Goal: Task Accomplishment & Management: Complete application form

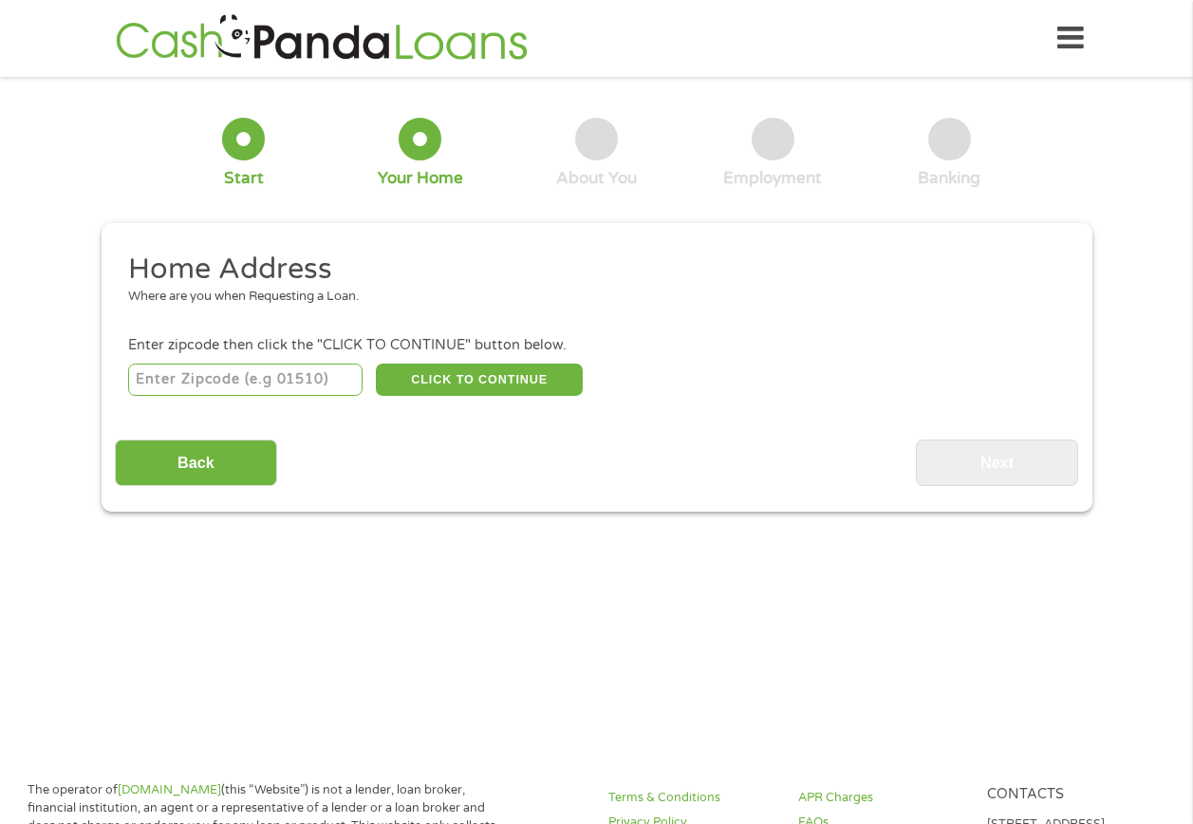
click at [219, 385] on input "number" at bounding box center [245, 380] width 235 height 32
type input "93454"
click at [444, 380] on button "CLICK TO CONTINUE" at bounding box center [479, 380] width 207 height 32
type input "93454"
type input "Santa [PERSON_NAME]"
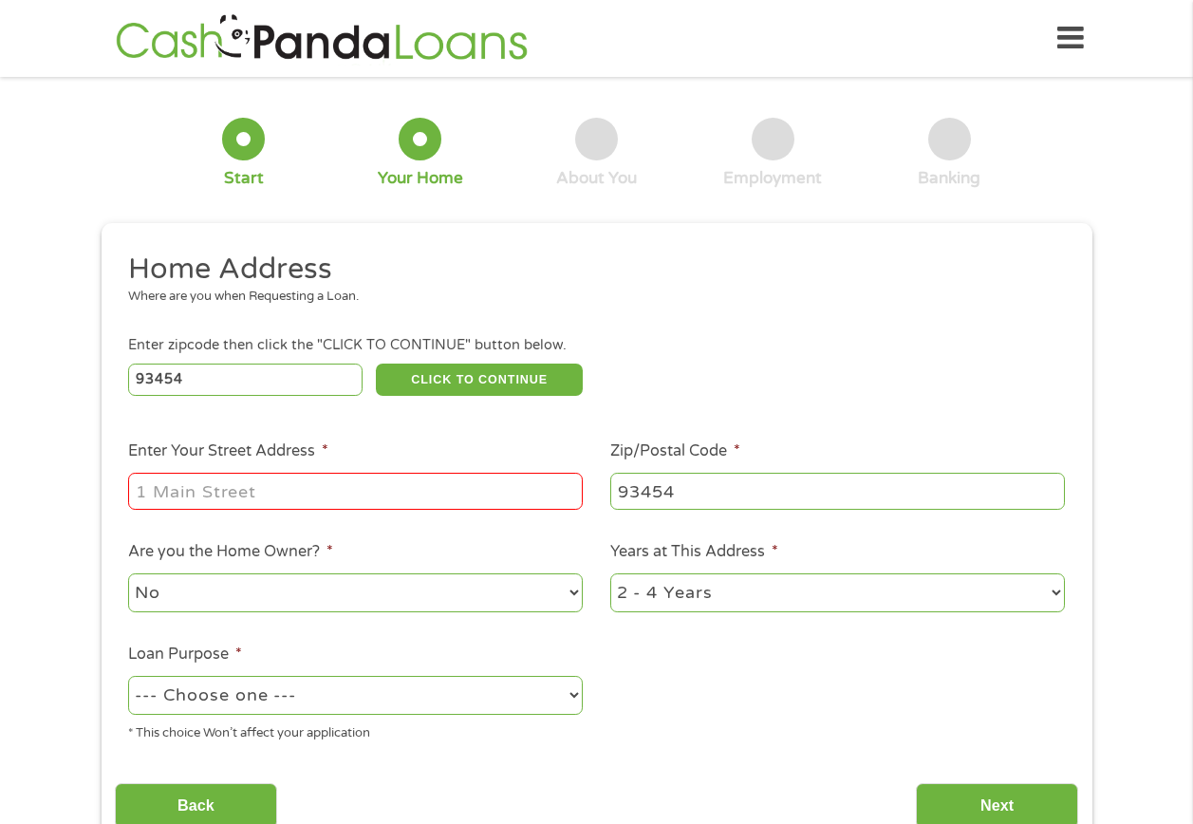
click at [178, 499] on input "Enter Your Street Address *" at bounding box center [355, 491] width 455 height 36
type input "[STREET_ADDRESS]"
click at [571, 595] on select "No Yes" at bounding box center [355, 592] width 455 height 39
click at [128, 573] on select "No Yes" at bounding box center [355, 592] width 455 height 39
click at [1048, 599] on select "1 Year or less 1 - 2 Years 2 - 4 Years Over 4 Years" at bounding box center [838, 592] width 455 height 39
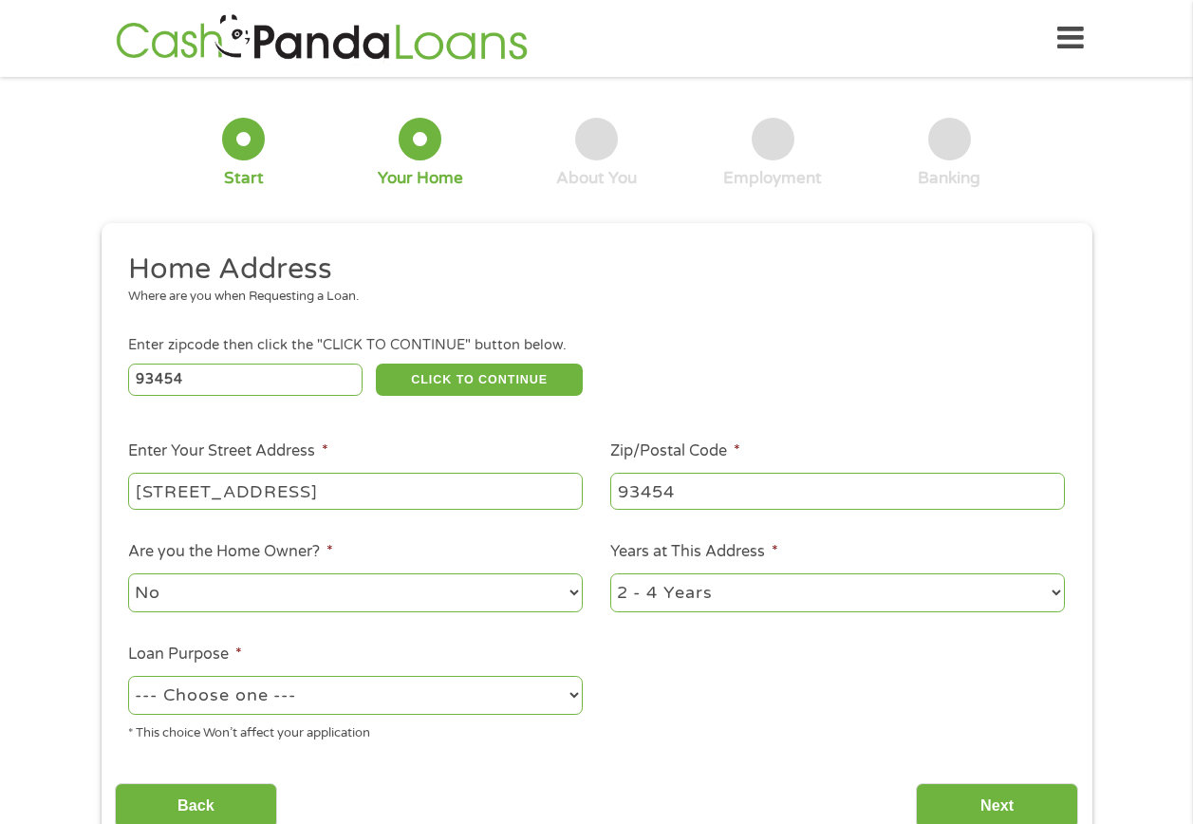
select select "12months"
click at [611, 573] on select "1 Year or less 1 - 2 Years 2 - 4 Years Over 4 Years" at bounding box center [838, 592] width 455 height 39
click at [561, 689] on select "--- Choose one --- Pay Bills Debt Consolidation Home Improvement Major Purchase…" at bounding box center [355, 695] width 455 height 39
select select "medicalexpenses"
click at [128, 676] on select "--- Choose one --- Pay Bills Debt Consolidation Home Improvement Major Purchase…" at bounding box center [355, 695] width 455 height 39
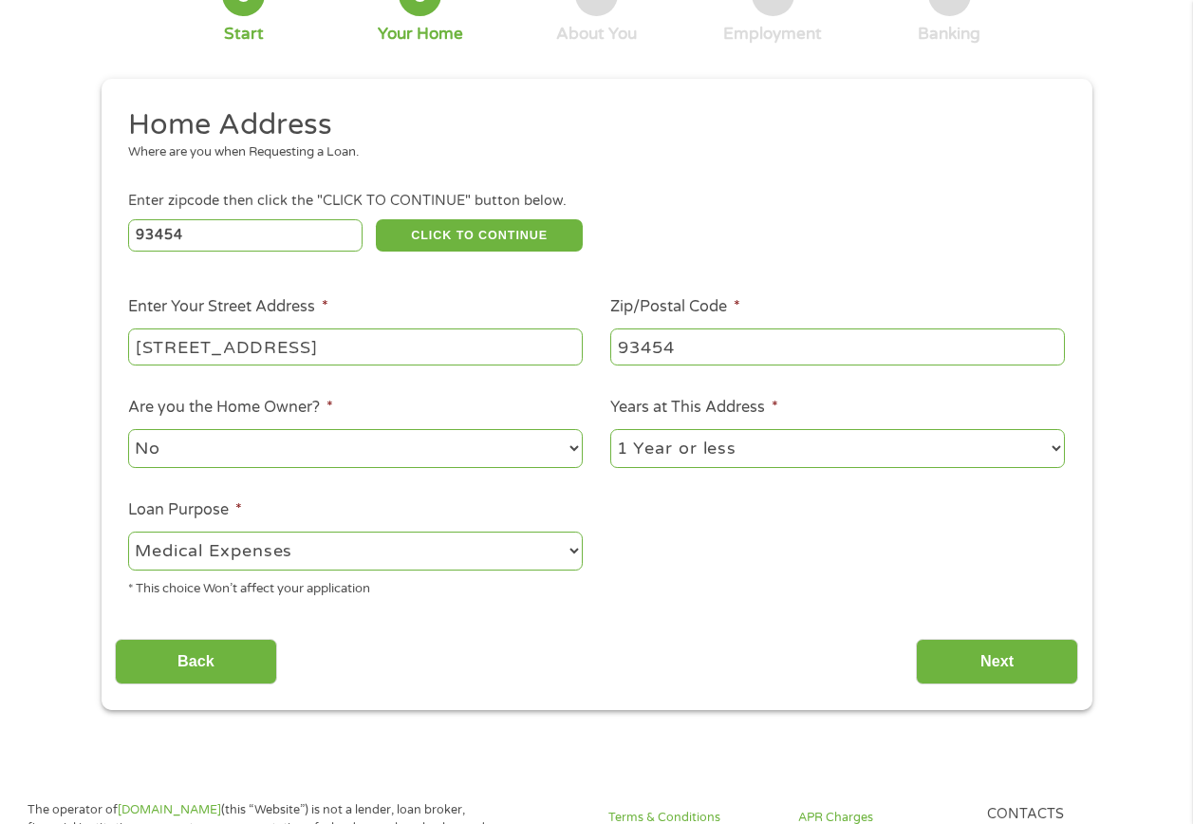
scroll to position [190, 0]
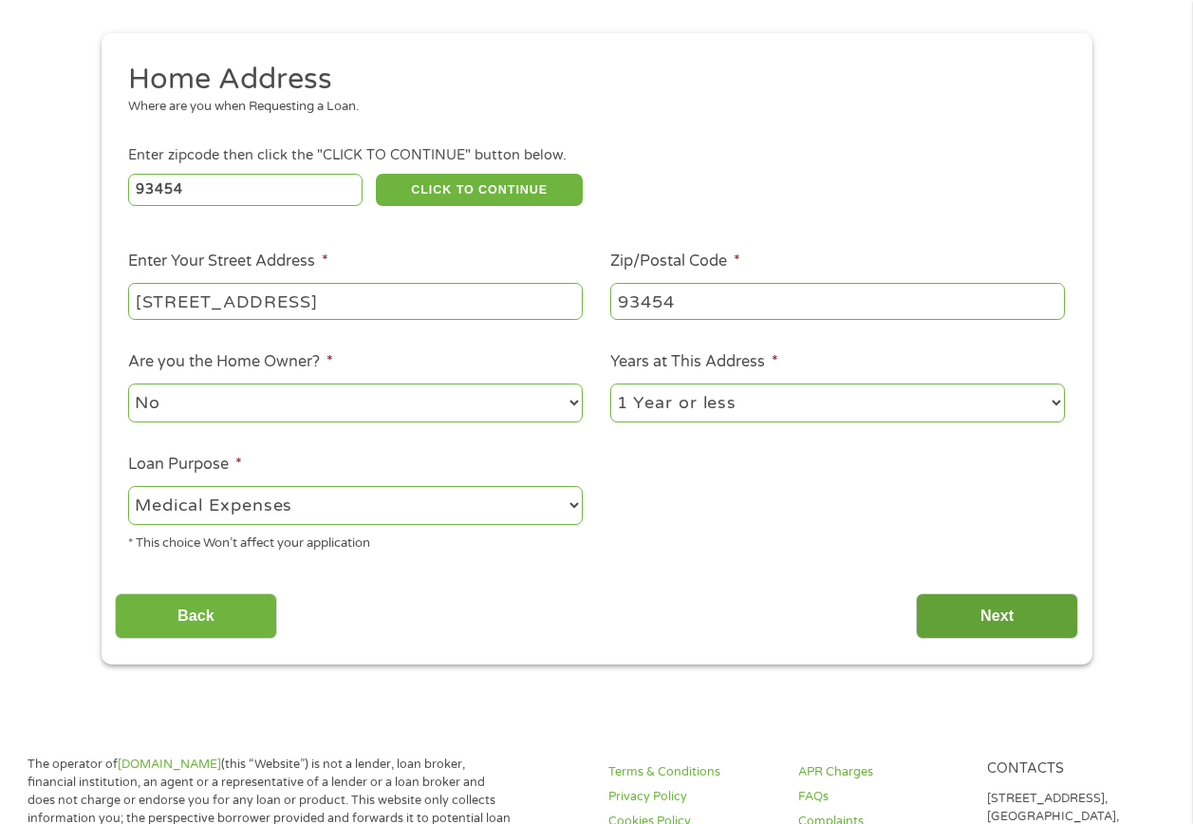
click at [962, 625] on input "Next" at bounding box center [997, 616] width 162 height 47
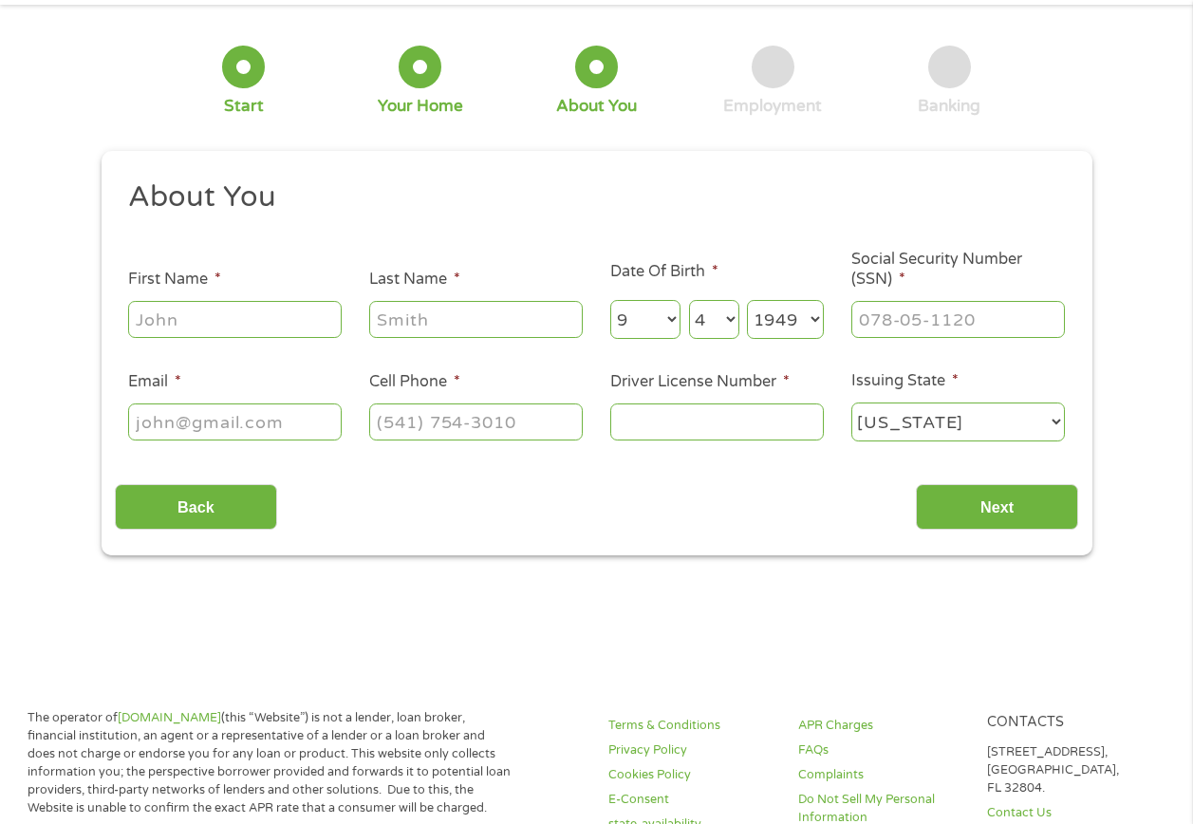
scroll to position [0, 0]
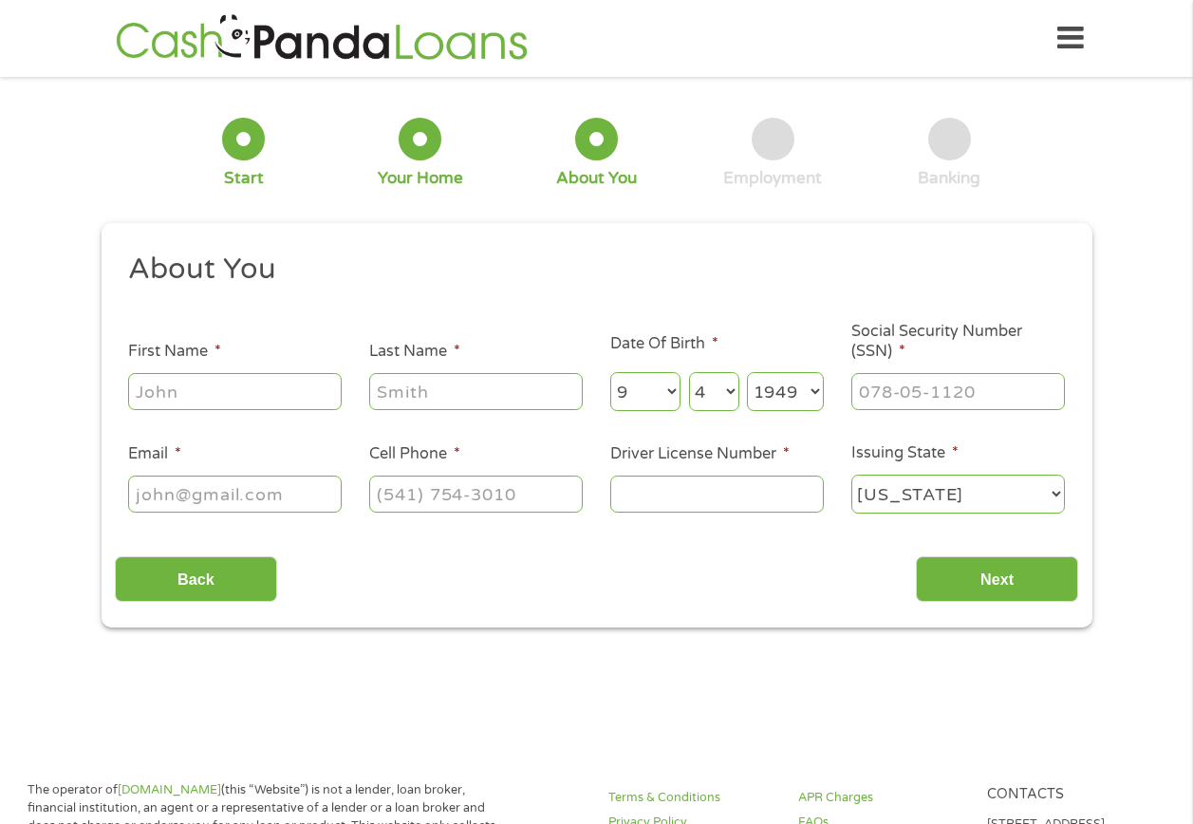
click at [143, 393] on input "First Name *" at bounding box center [235, 391] width 214 height 36
type input "[PERSON_NAME]"
select select "8"
select select "12"
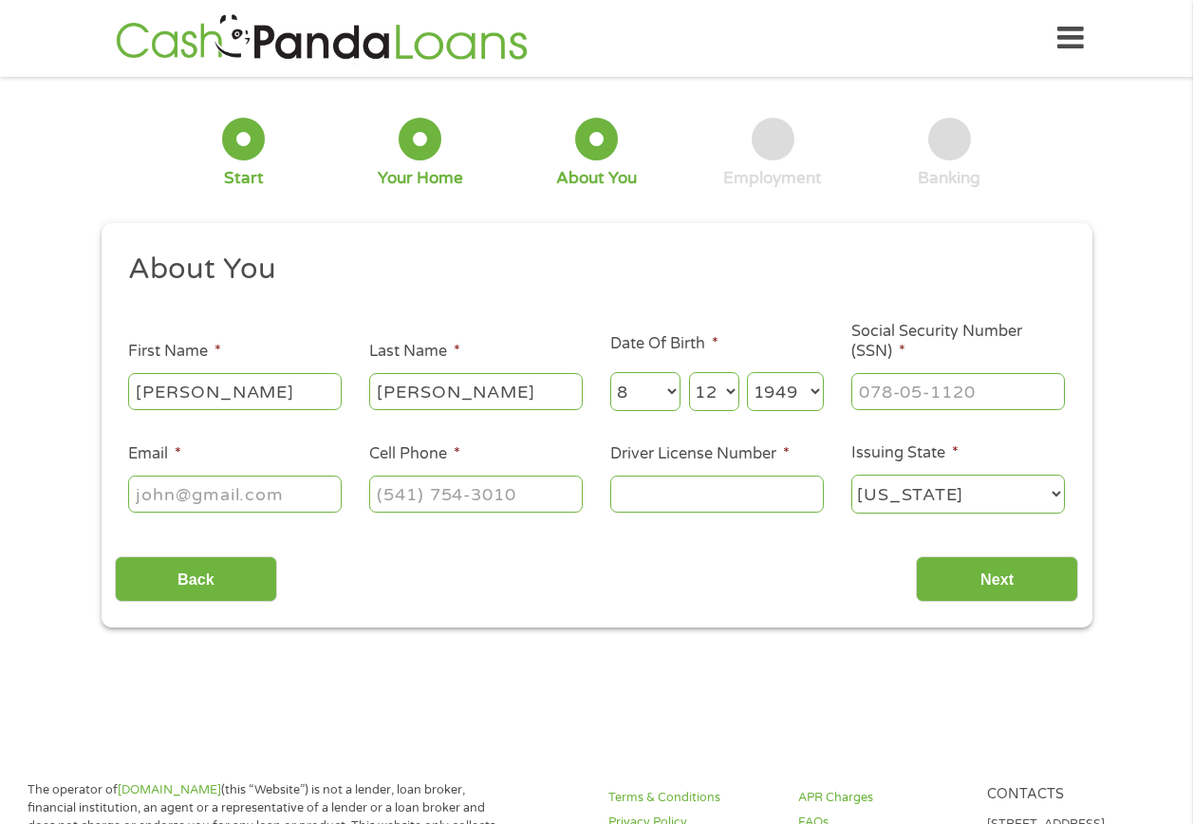
select select "1951"
type input "[EMAIL_ADDRESS][DOMAIN_NAME]"
type input "[PHONE_NUMBER]"
click at [862, 394] on input "___-__-____" at bounding box center [959, 391] width 214 height 36
type input "566-92-4307"
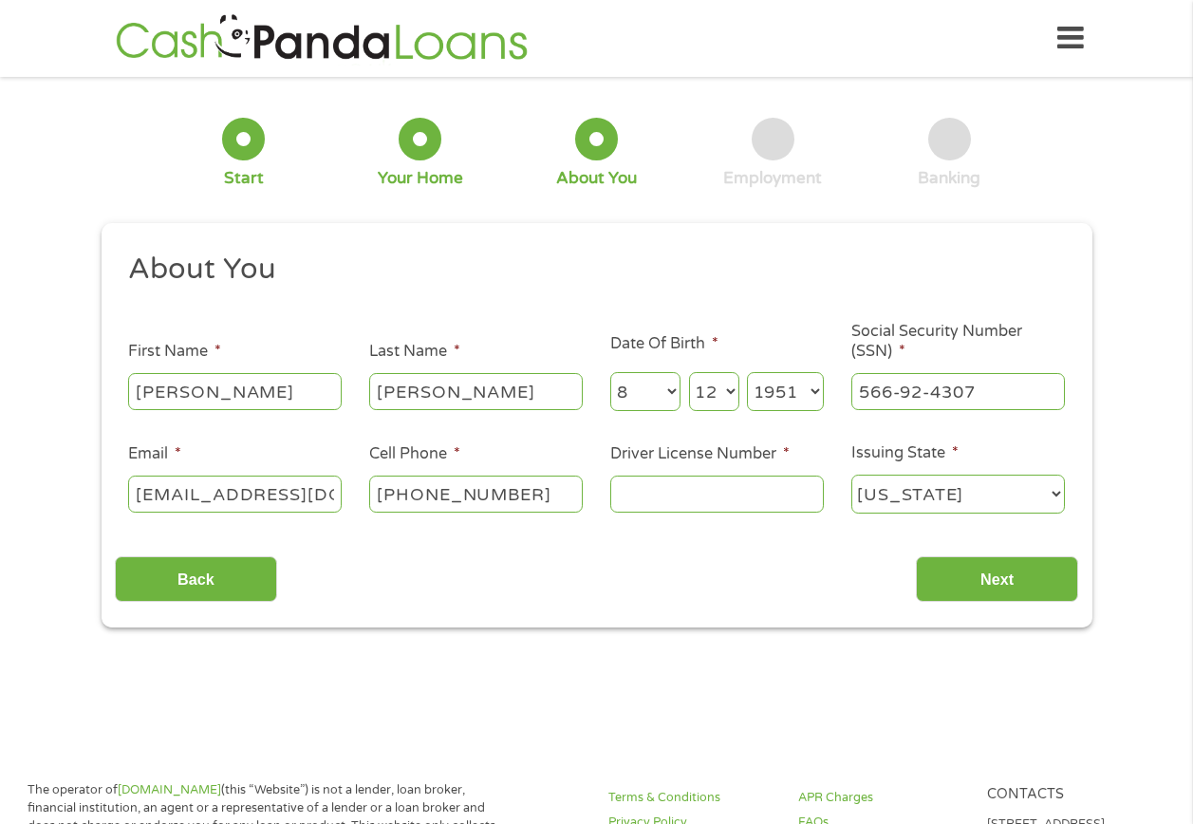
click at [630, 495] on input "Driver License Number *" at bounding box center [718, 494] width 214 height 36
type input "S0748107"
click at [987, 571] on input "Next" at bounding box center [997, 579] width 162 height 47
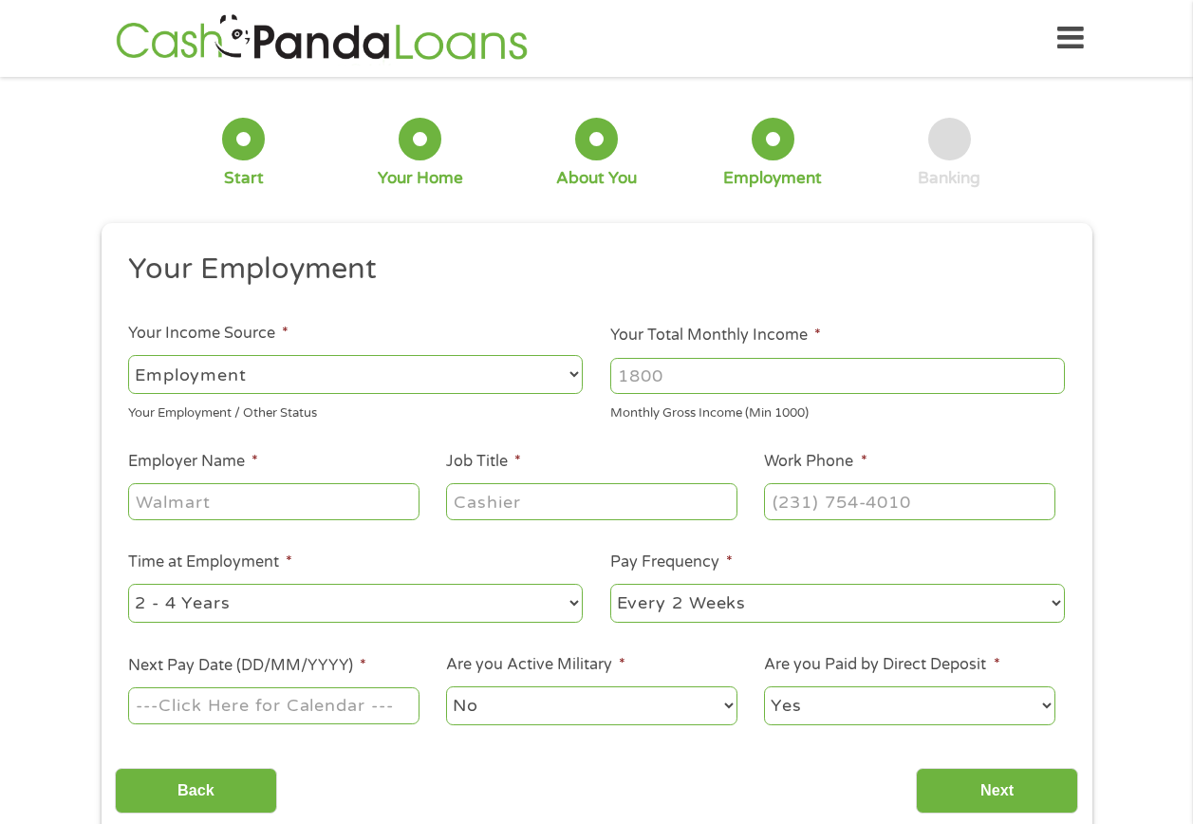
scroll to position [8, 8]
click at [574, 374] on select "--- Choose one --- Employment [DEMOGRAPHIC_DATA] Benefits" at bounding box center [355, 374] width 455 height 39
select select "benefits"
click at [128, 355] on select "--- Choose one --- Employment [DEMOGRAPHIC_DATA] Benefits" at bounding box center [355, 374] width 455 height 39
type input "Other"
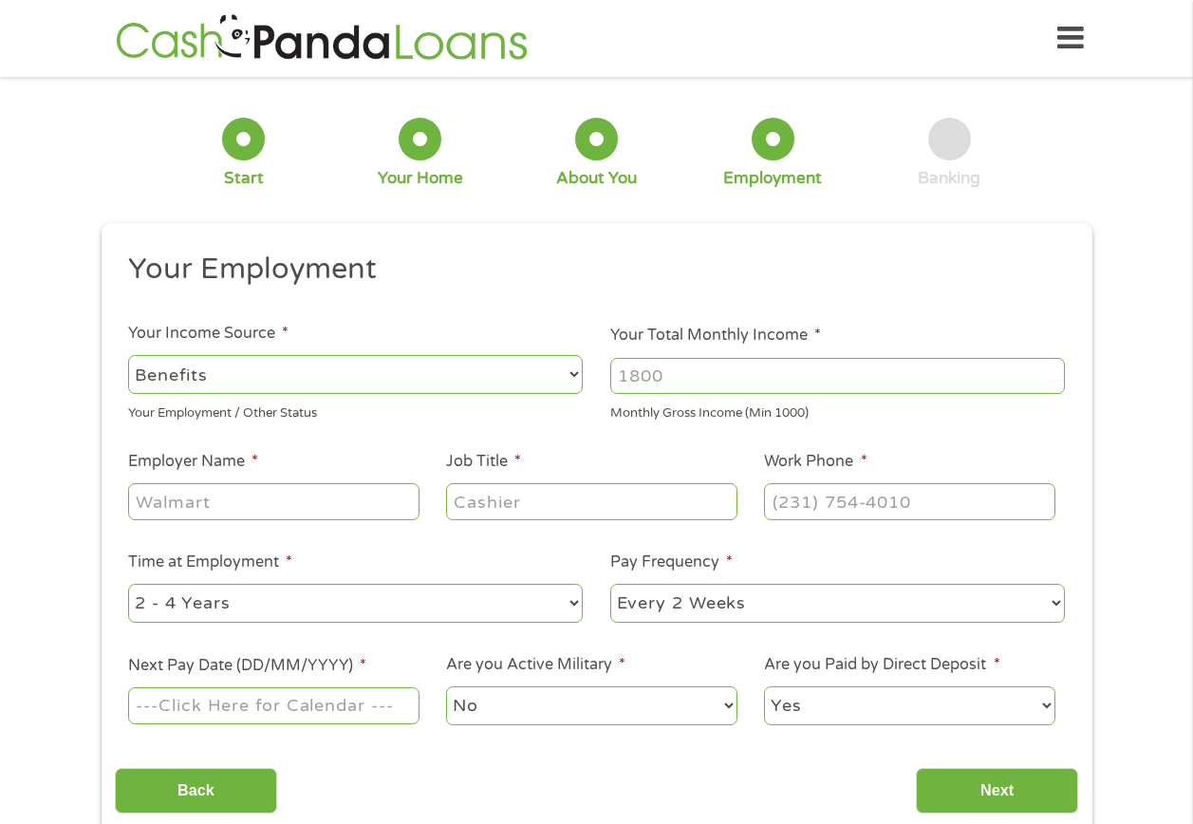
type input "[PHONE_NUMBER]"
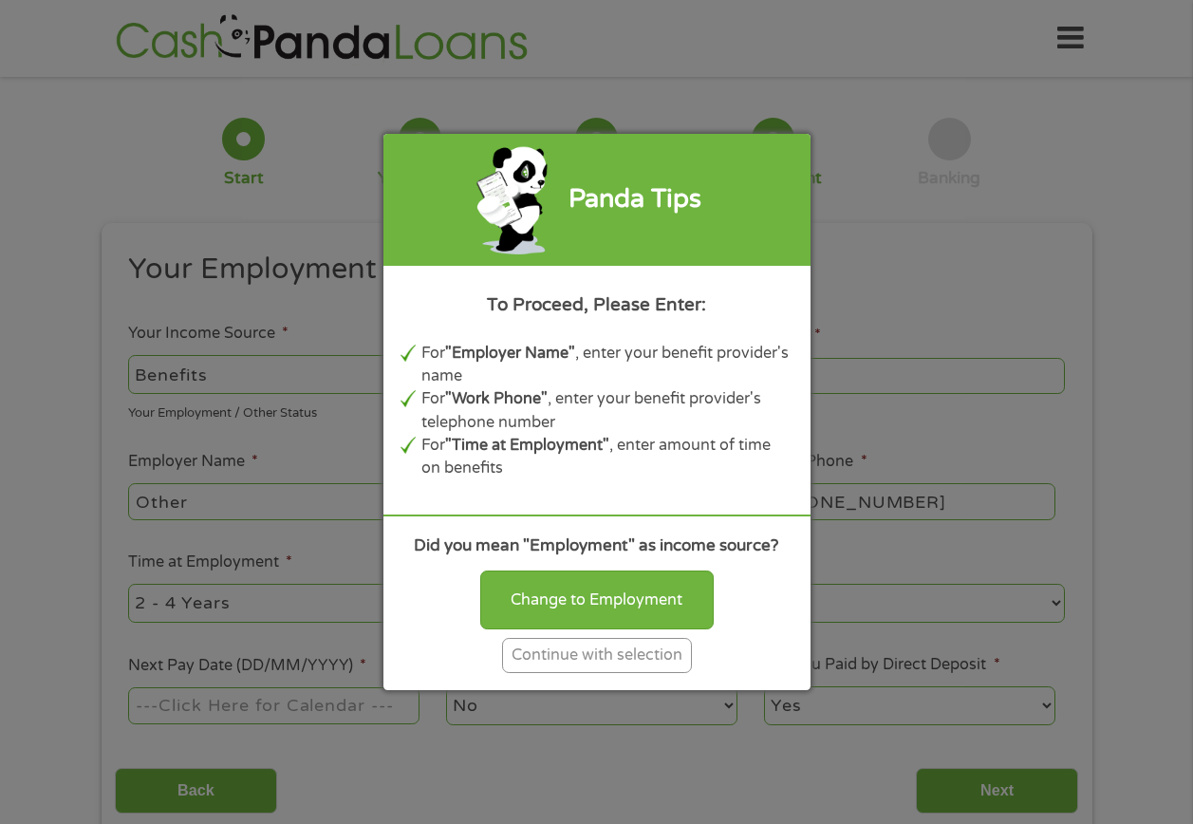
click at [552, 657] on div "Continue with selection" at bounding box center [597, 655] width 190 height 35
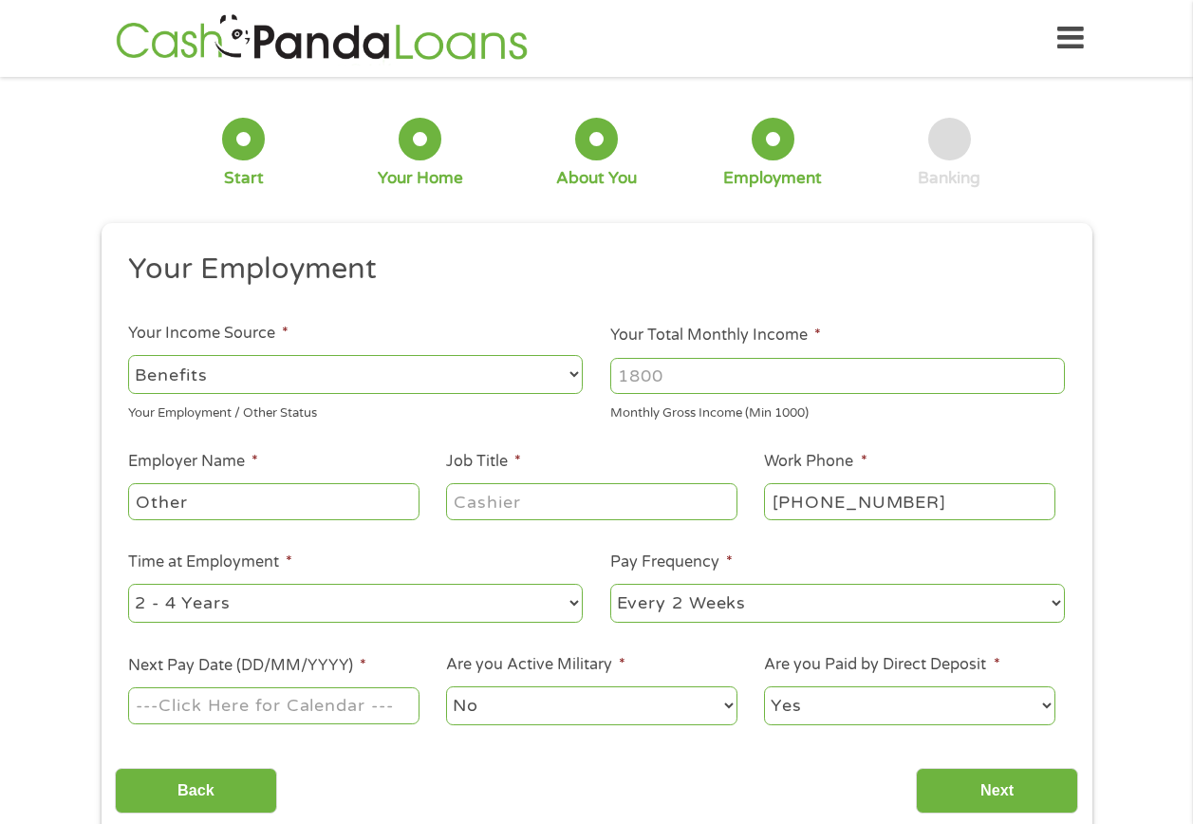
click at [680, 376] on input "Your Total Monthly Income *" at bounding box center [838, 376] width 455 height 36
type input "2811.00"
click at [203, 501] on input "Other" at bounding box center [273, 501] width 291 height 36
click at [473, 507] on input "Job Title *" at bounding box center [591, 501] width 291 height 36
type input "Retired"
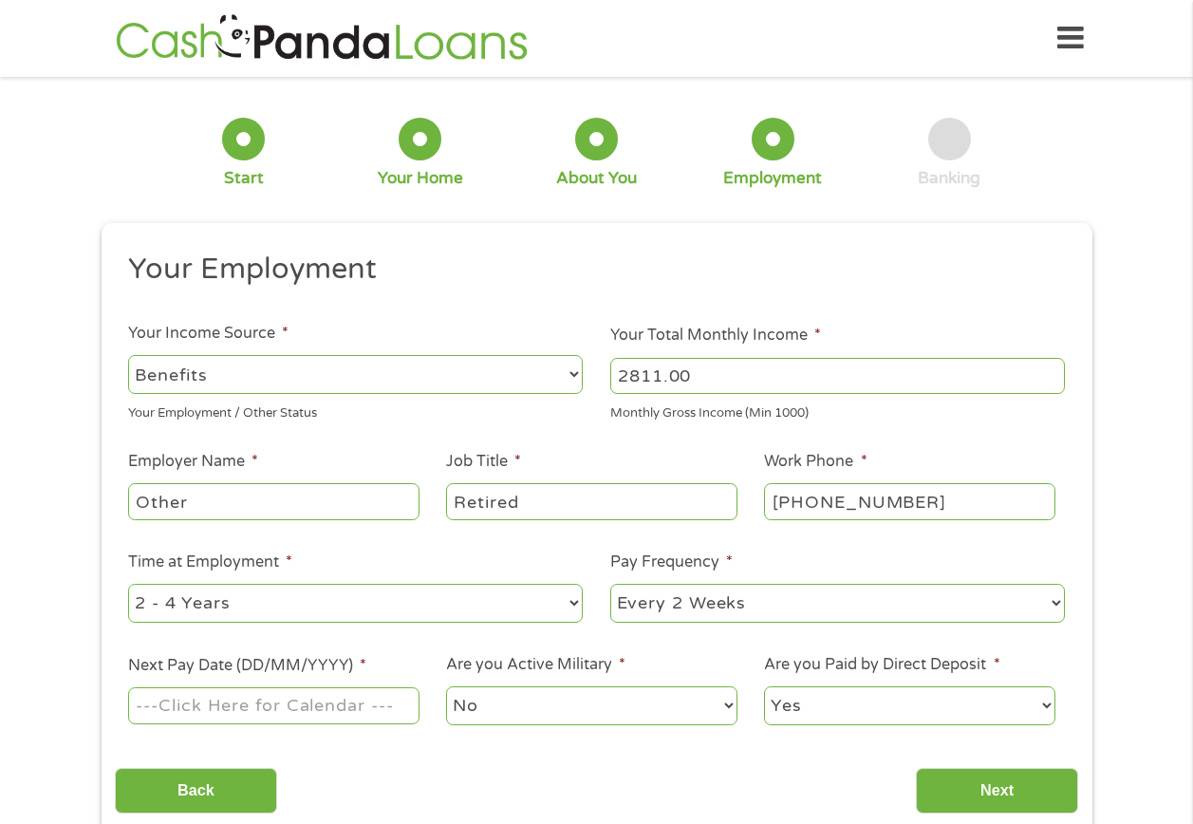
click at [1054, 606] on select "--- Choose one --- Every 2 Weeks Every Week Monthly Semi-Monthly" at bounding box center [838, 603] width 455 height 39
select select "monthly"
click at [611, 584] on select "--- Choose one --- Every 2 Weeks Every Week Monthly Semi-Monthly" at bounding box center [838, 603] width 455 height 39
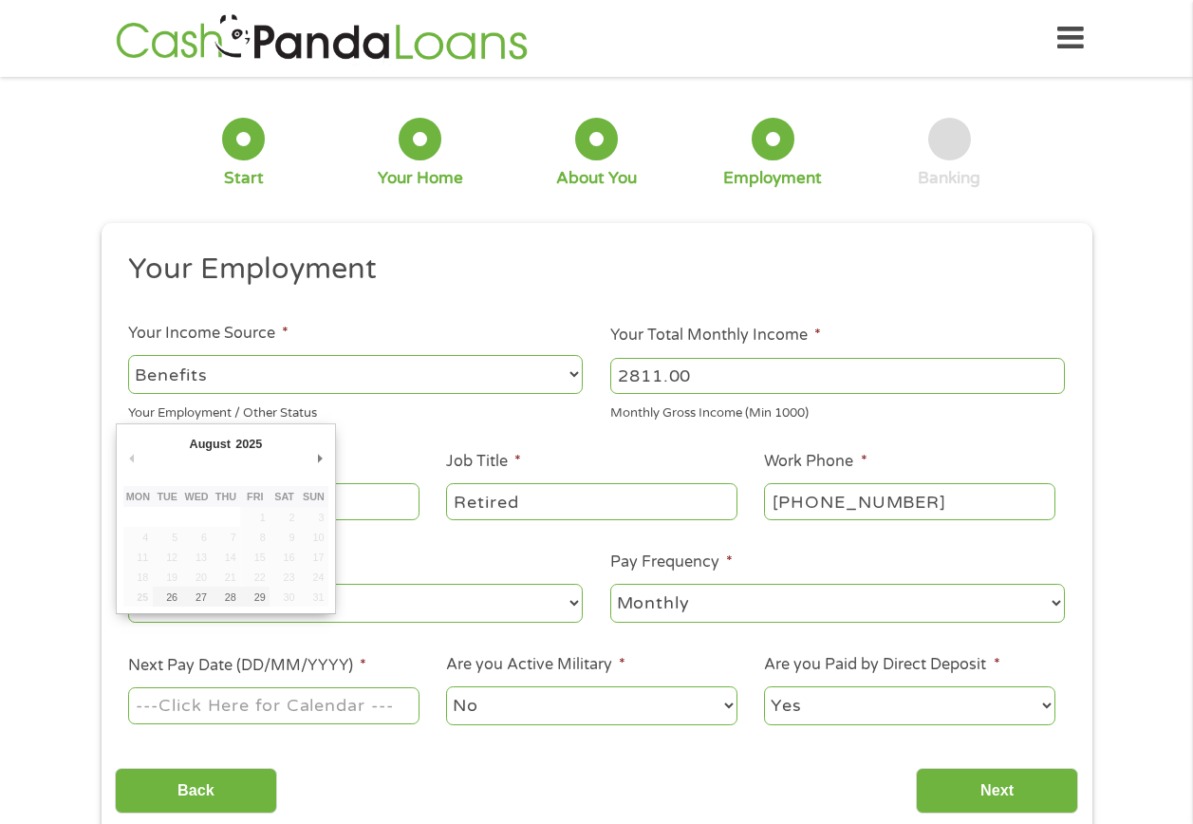
click at [396, 712] on input "Next Pay Date (DD/MM/YYYY) *" at bounding box center [273, 705] width 291 height 36
type input "[DATE]"
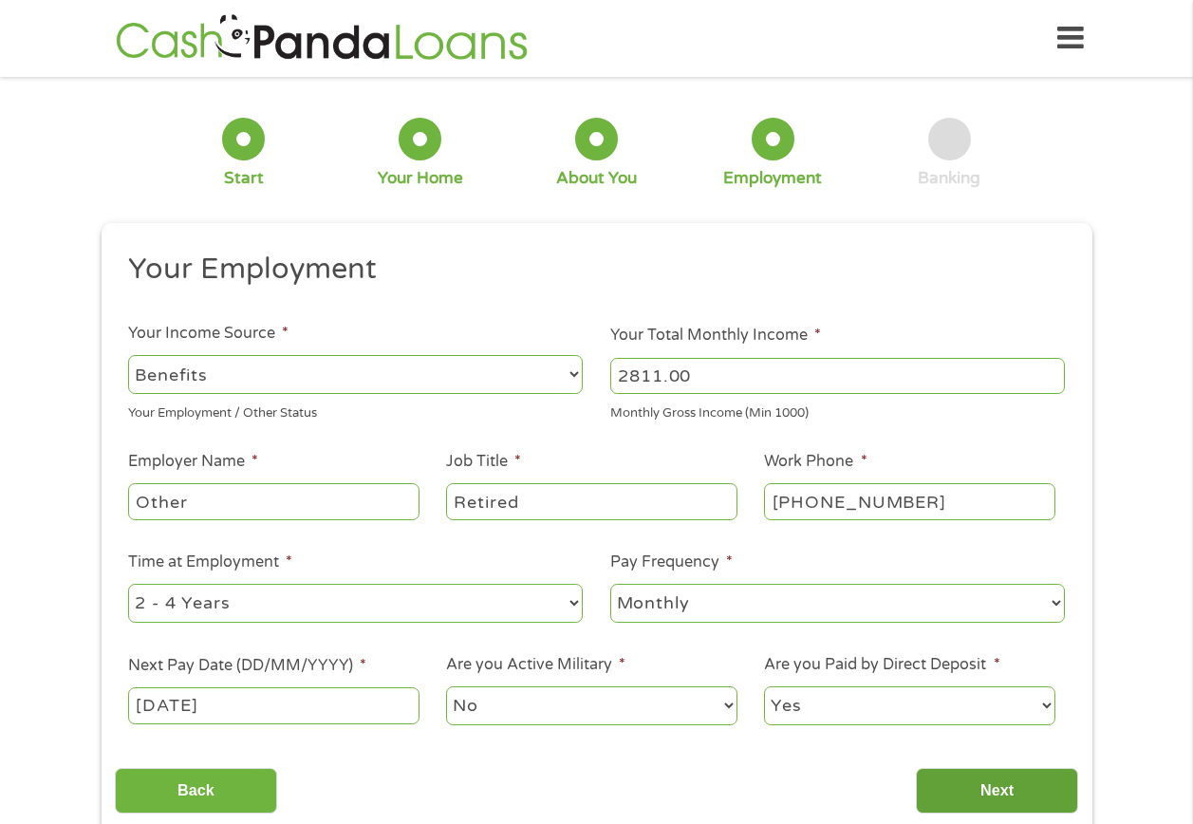
click at [990, 786] on input "Next" at bounding box center [997, 791] width 162 height 47
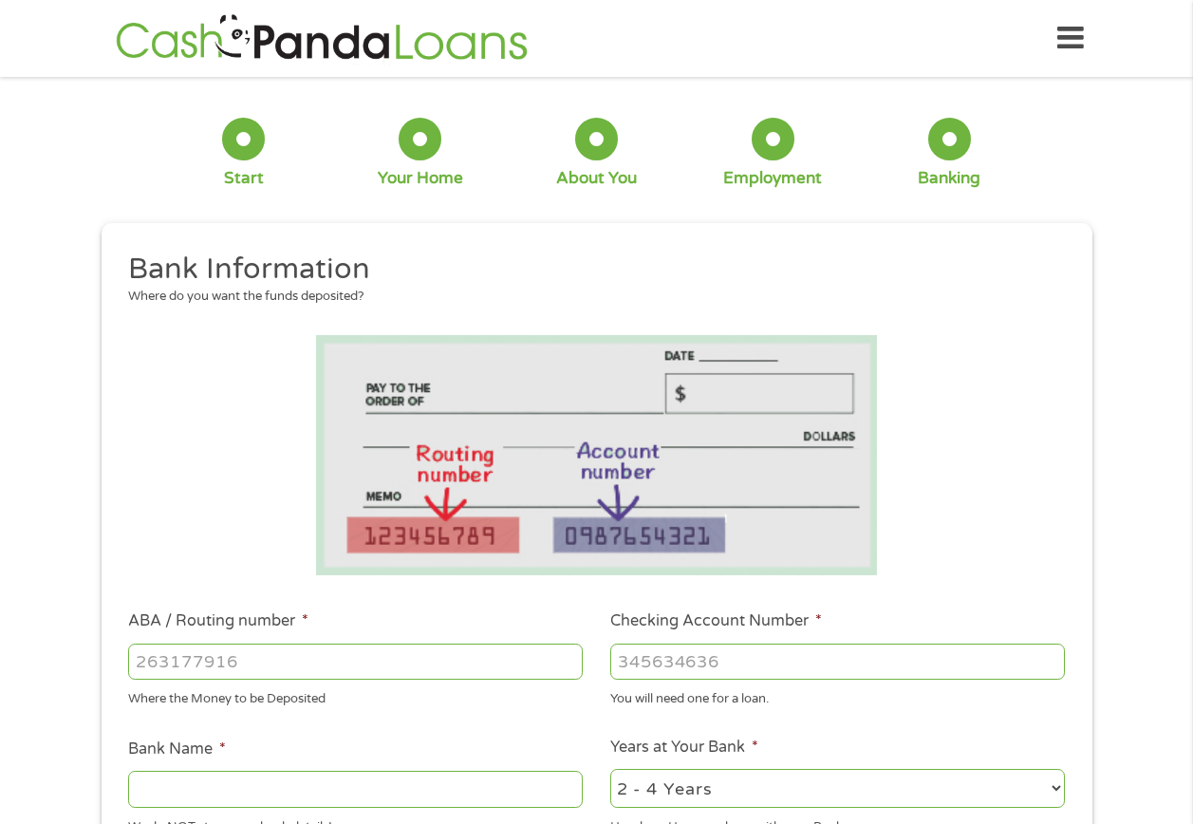
click at [138, 664] on input "ABA / Routing number *" at bounding box center [355, 662] width 455 height 36
type input "121042882"
type input "[PERSON_NAME] FARGO BANK NA"
type input "121042882"
click at [637, 663] on input "Checking Account Number *" at bounding box center [838, 662] width 455 height 36
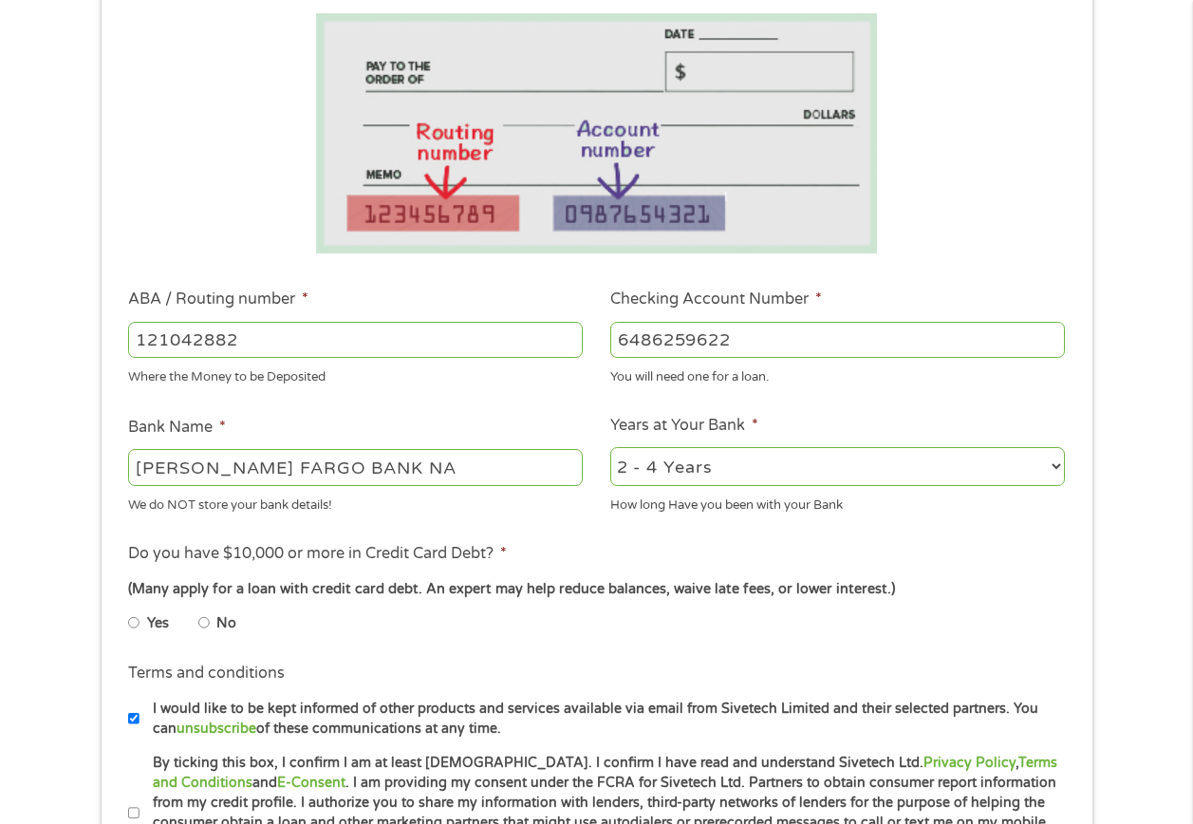
scroll to position [380, 0]
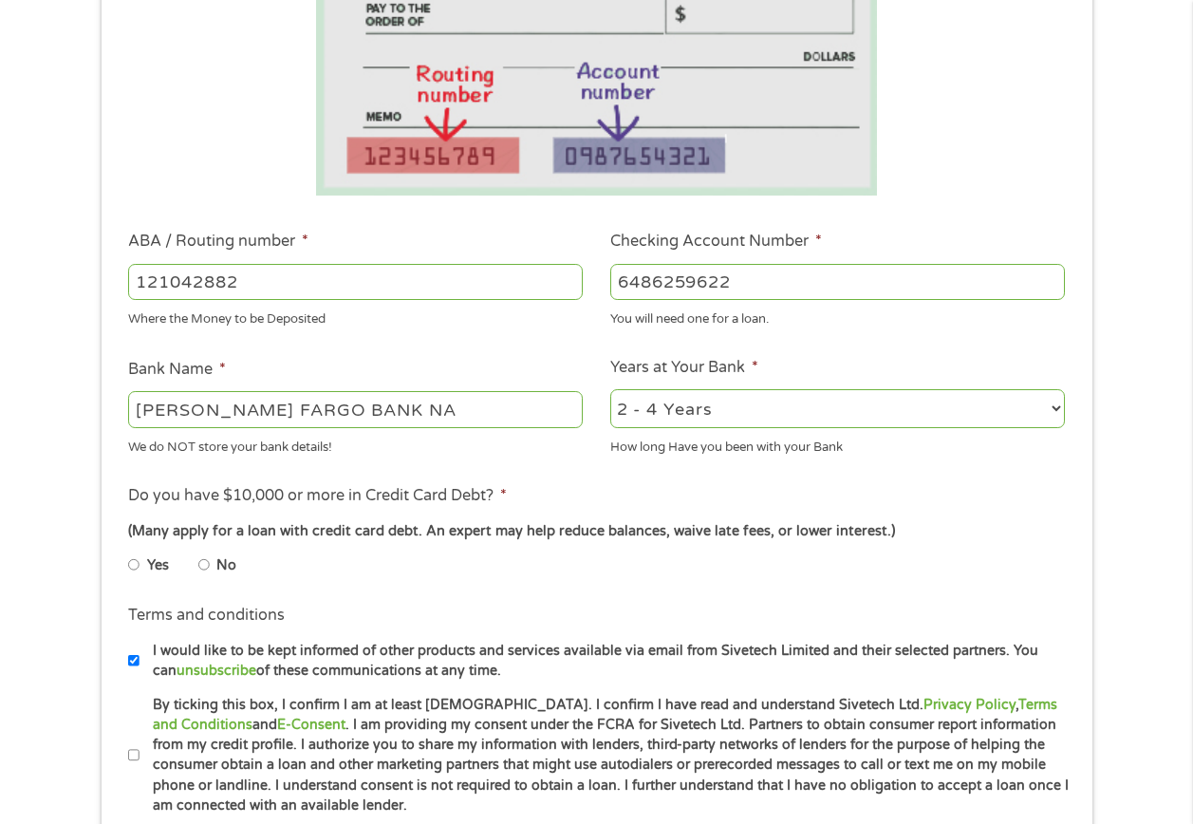
type input "6486259622"
click at [206, 567] on input "No" at bounding box center [203, 565] width 11 height 30
radio input "true"
click at [133, 662] on input "I would like to be kept informed of other products and services available via e…" at bounding box center [133, 661] width 11 height 30
checkbox input "false"
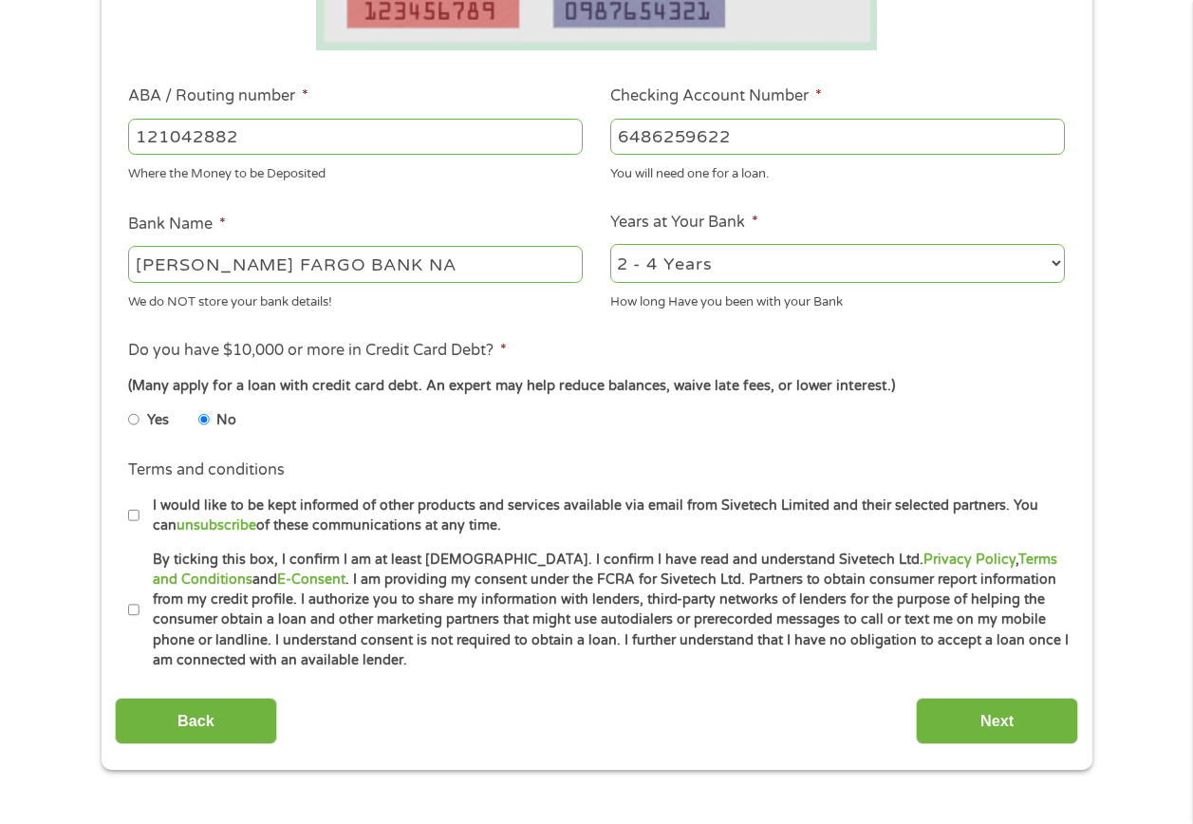
scroll to position [570, 0]
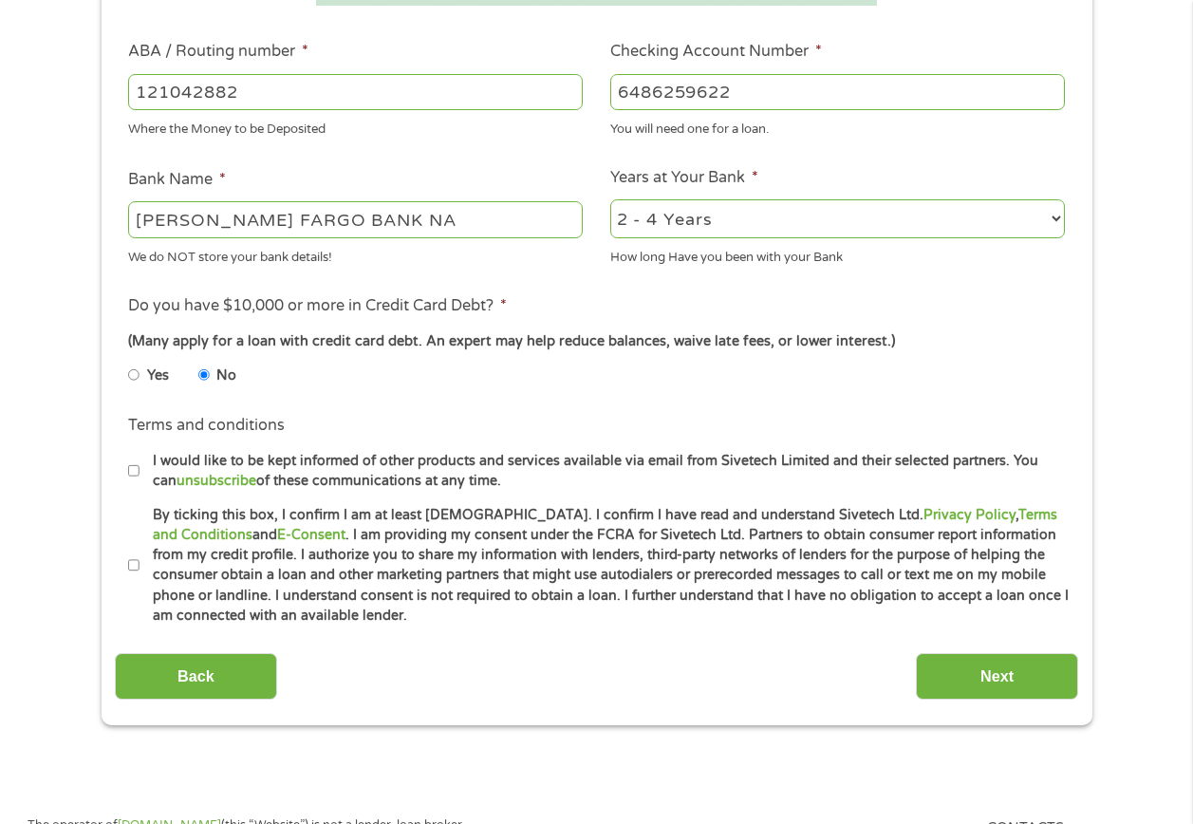
click at [133, 567] on input "By ticking this box, I confirm I am at least [DEMOGRAPHIC_DATA]. I confirm I ha…" at bounding box center [133, 566] width 11 height 30
checkbox input "true"
click at [1010, 685] on input "Next" at bounding box center [997, 676] width 162 height 47
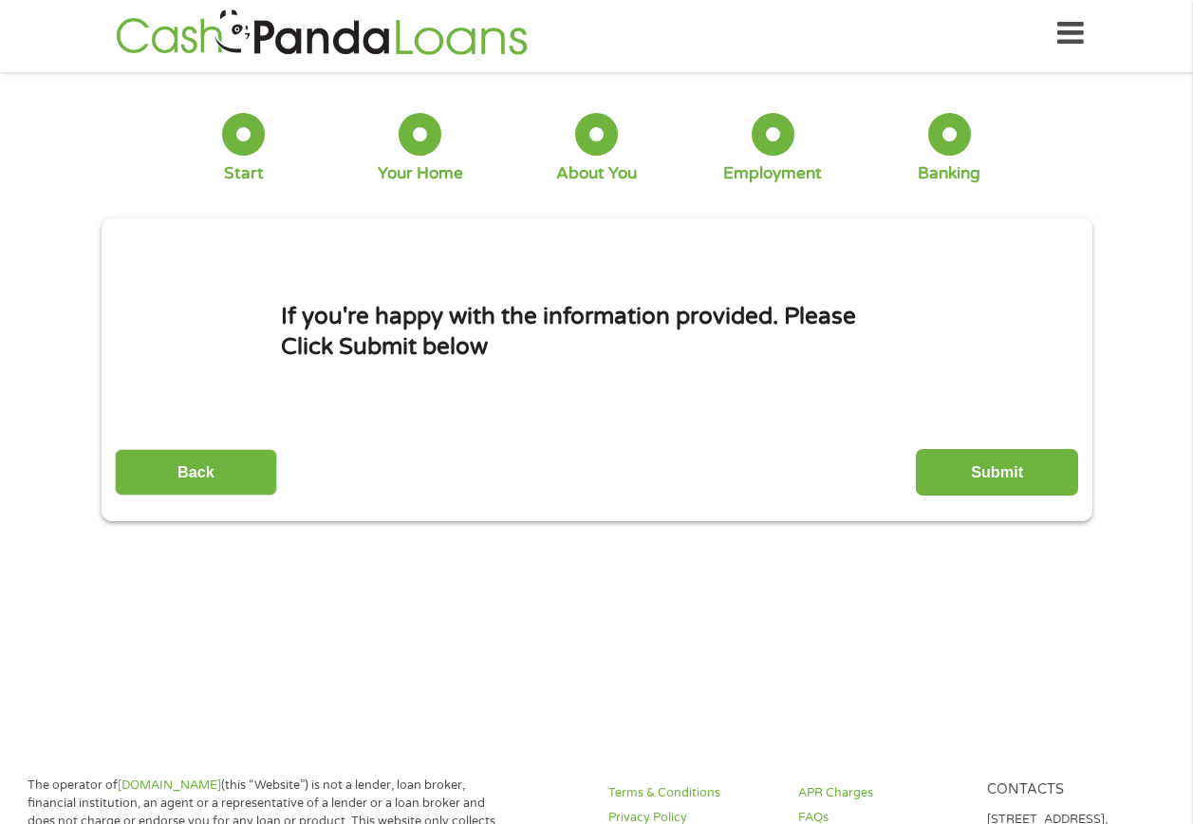
scroll to position [0, 0]
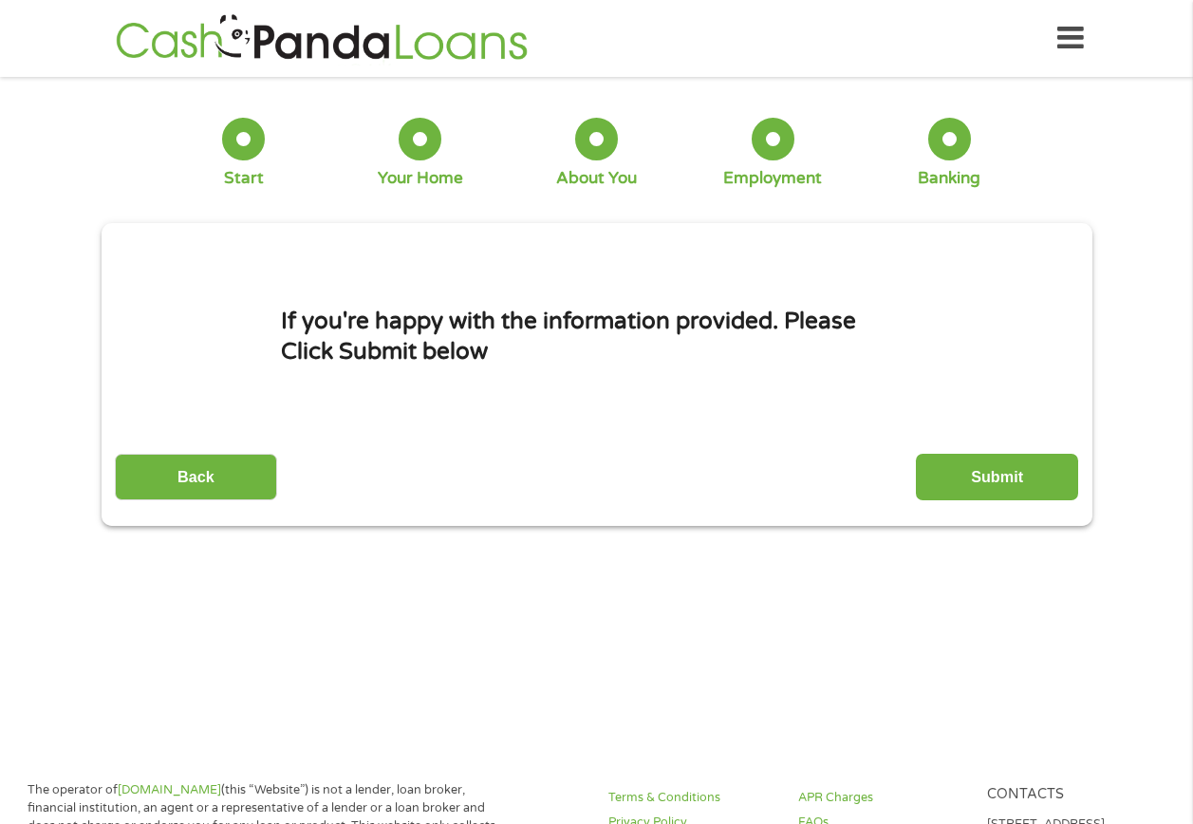
click at [1006, 477] on input "Submit" at bounding box center [997, 477] width 162 height 47
